Goal: Task Accomplishment & Management: Manage account settings

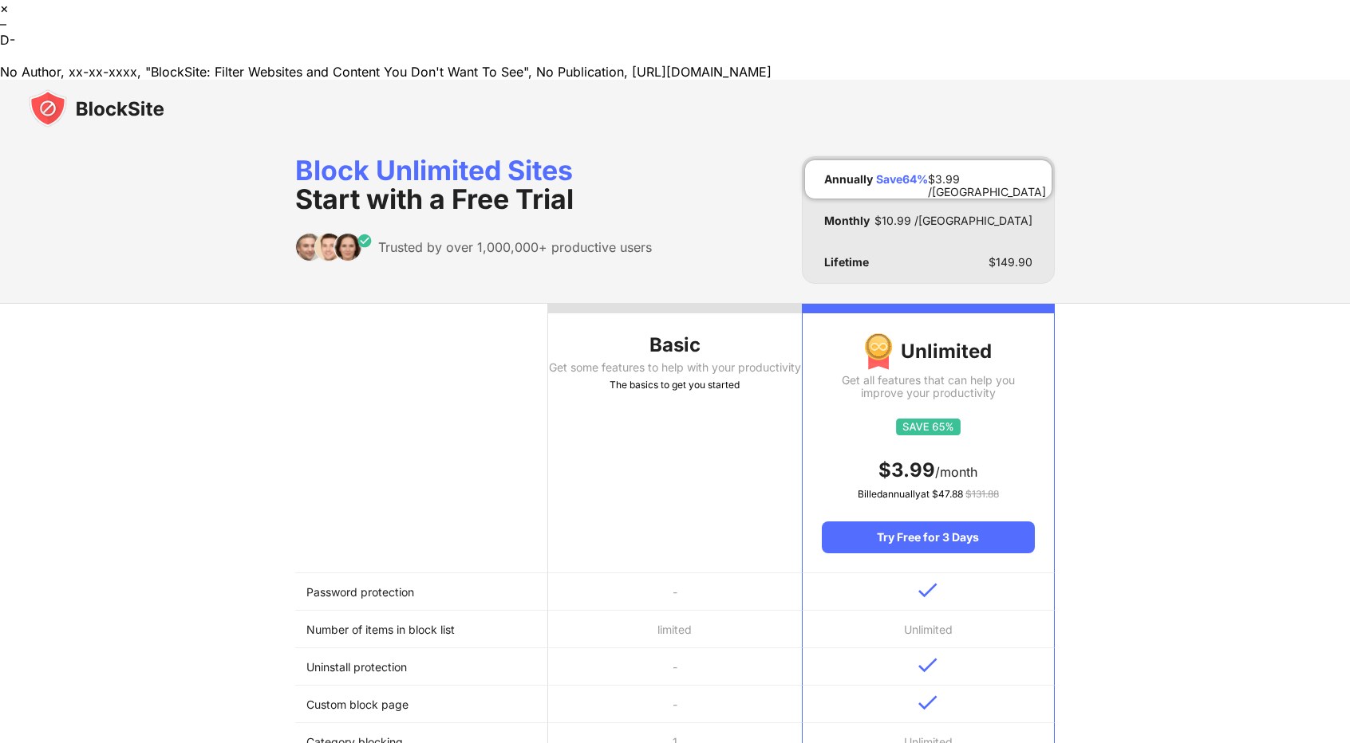
click at [96, 89] on img at bounding box center [97, 108] width 136 height 38
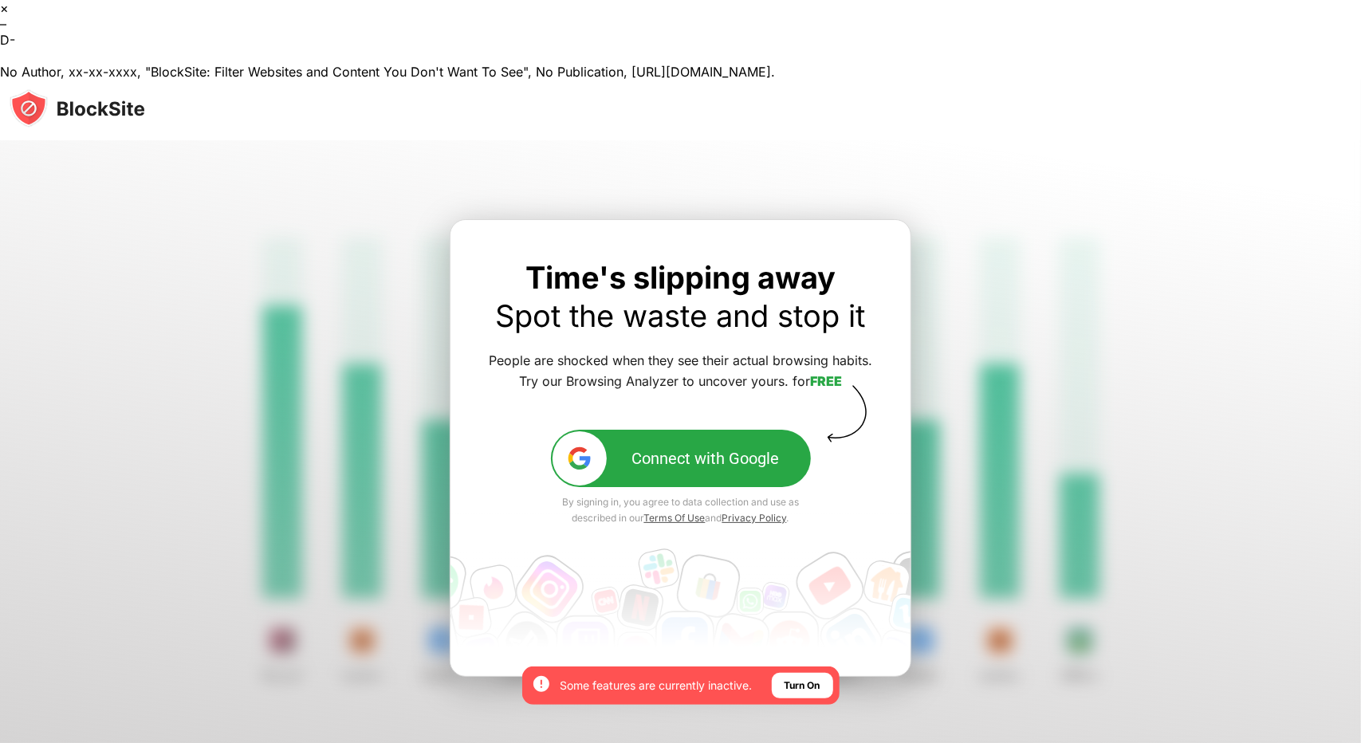
click at [351, 420] on div at bounding box center [680, 481] width 1361 height 683
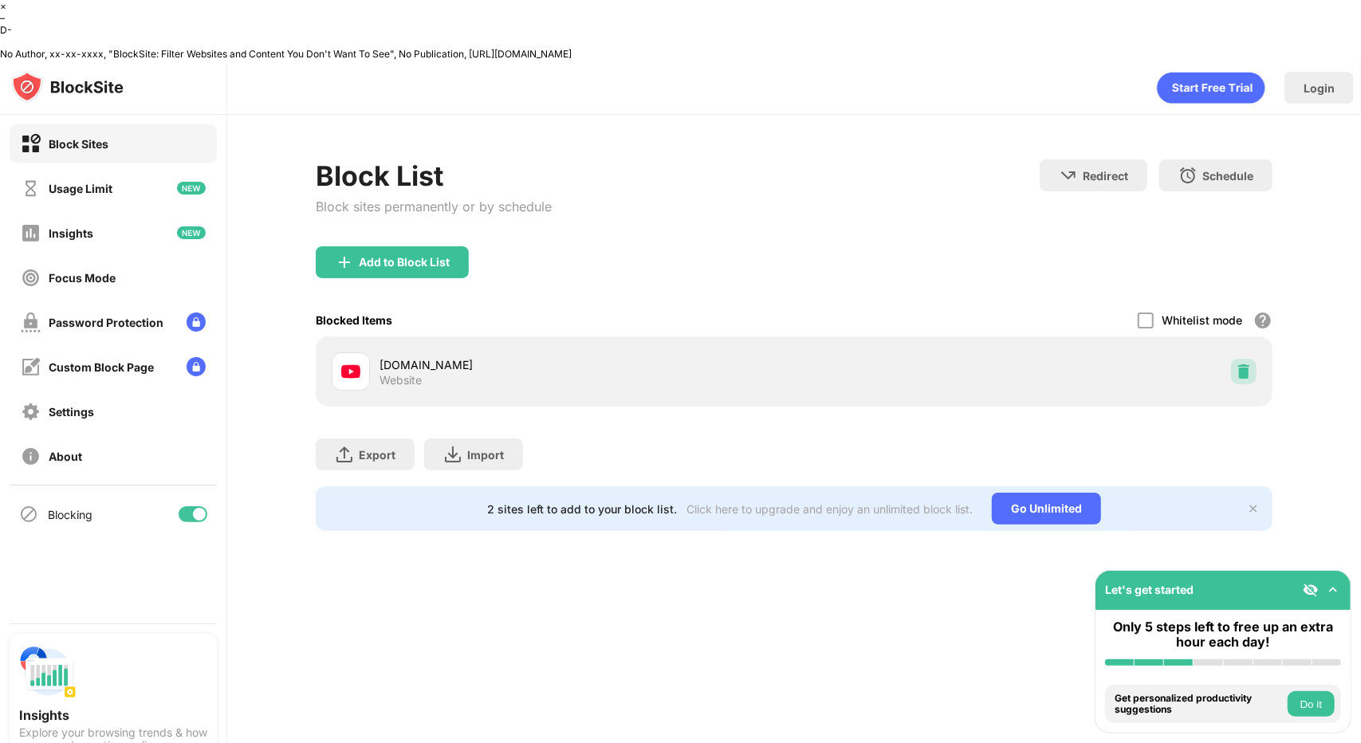
click at [1255, 359] on div at bounding box center [1244, 372] width 26 height 26
